Goal: Task Accomplishment & Management: Manage account settings

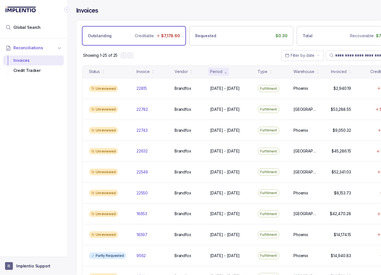
click at [41, 262] on button "IS Implentio Support" at bounding box center [33, 266] width 57 height 8
click at [33, 251] on p "Logout" at bounding box center [37, 254] width 46 height 6
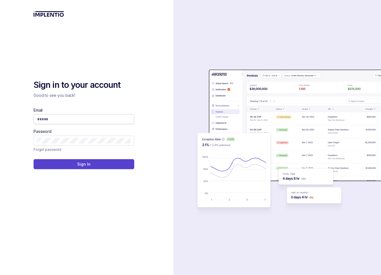
drag, startPoint x: 151, startPoint y: 93, endPoint x: 115, endPoint y: 118, distance: 43.2
click at [151, 93] on div "Sign in to your account Good to see you back! Email Password Forgot password Si…" at bounding box center [86, 137] width 173 height 275
click at [106, 122] on span at bounding box center [84, 119] width 101 height 10
click at [106, 121] on input "Email" at bounding box center [83, 119] width 93 height 6
type input "**********"
